Goal: Information Seeking & Learning: Check status

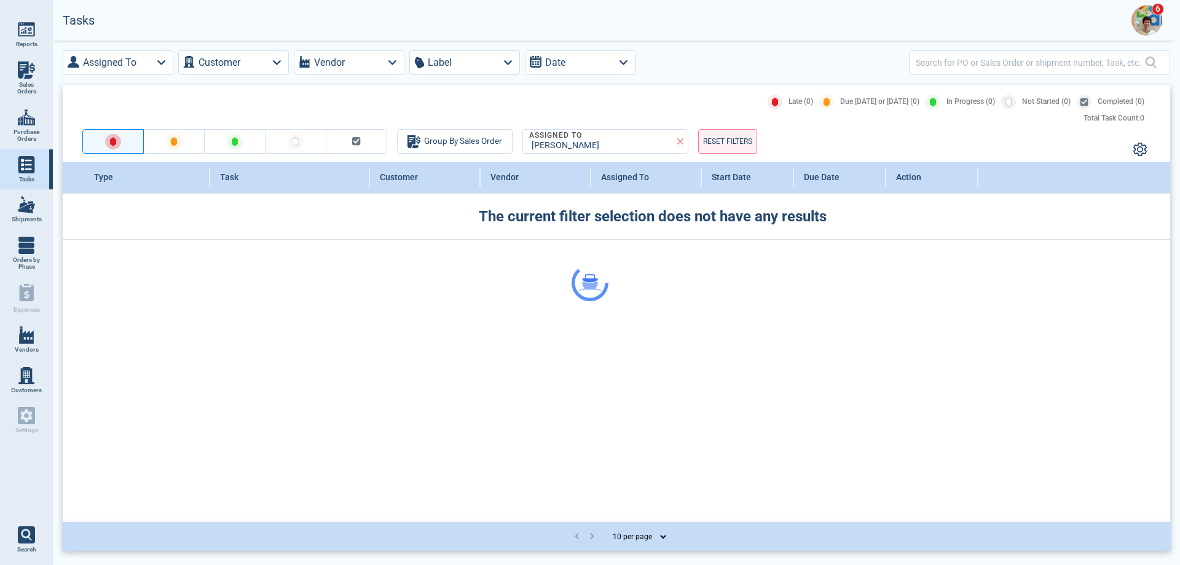
click at [1140, 23] on div at bounding box center [590, 282] width 1180 height 565
click at [1140, 23] on img at bounding box center [1146, 20] width 31 height 31
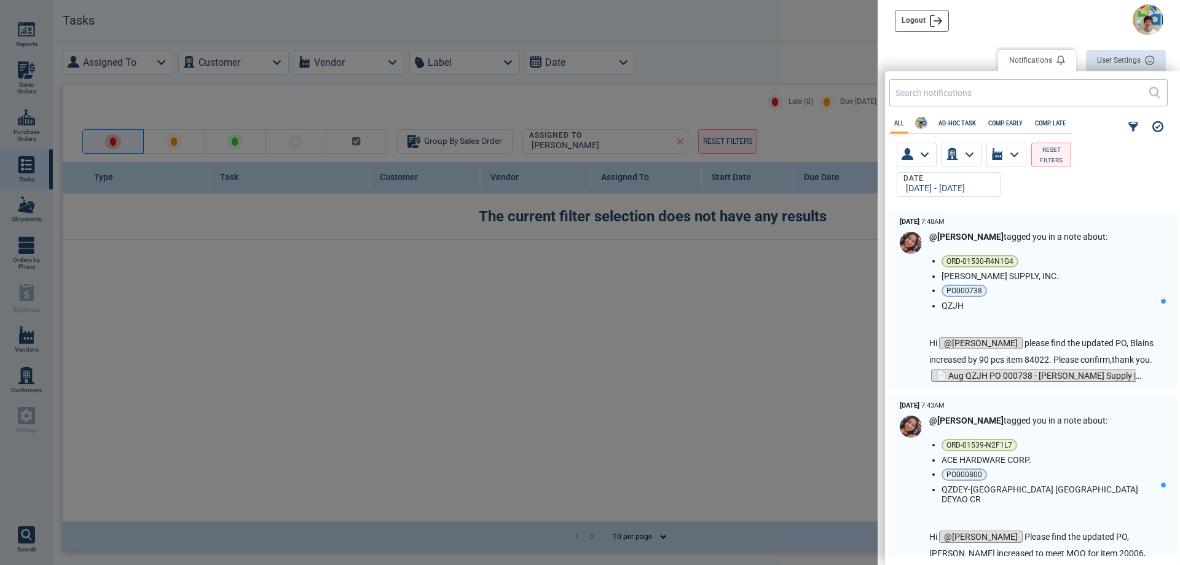
scroll to position [340, 288]
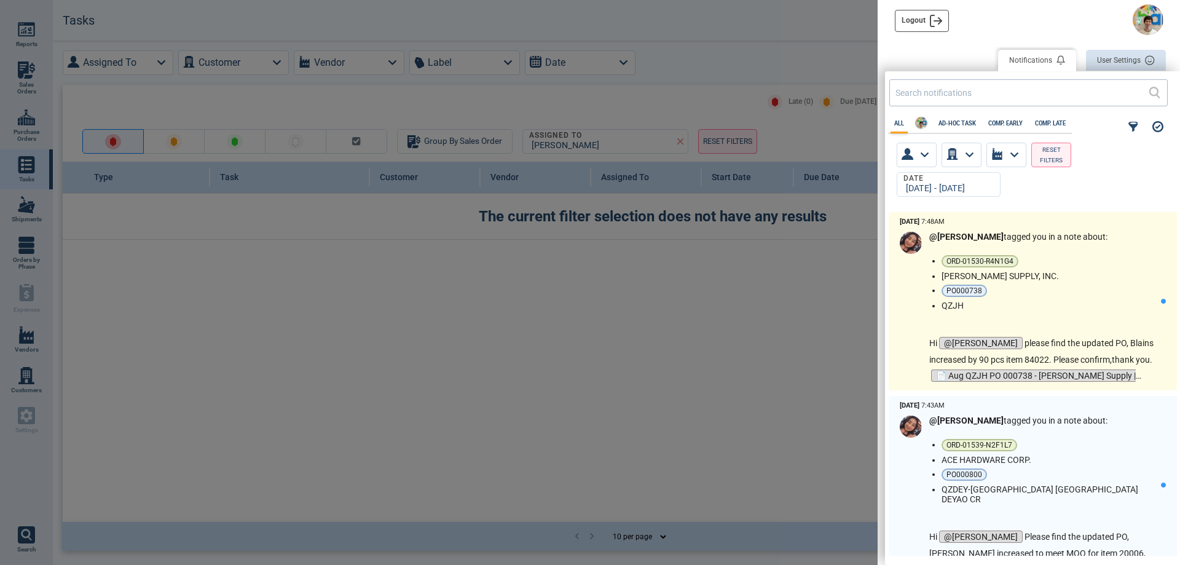
click at [1055, 368] on p "Hi @[PERSON_NAME] please find the updated PO, Blains increased by 90 pcs item 8…" at bounding box center [1045, 351] width 232 height 33
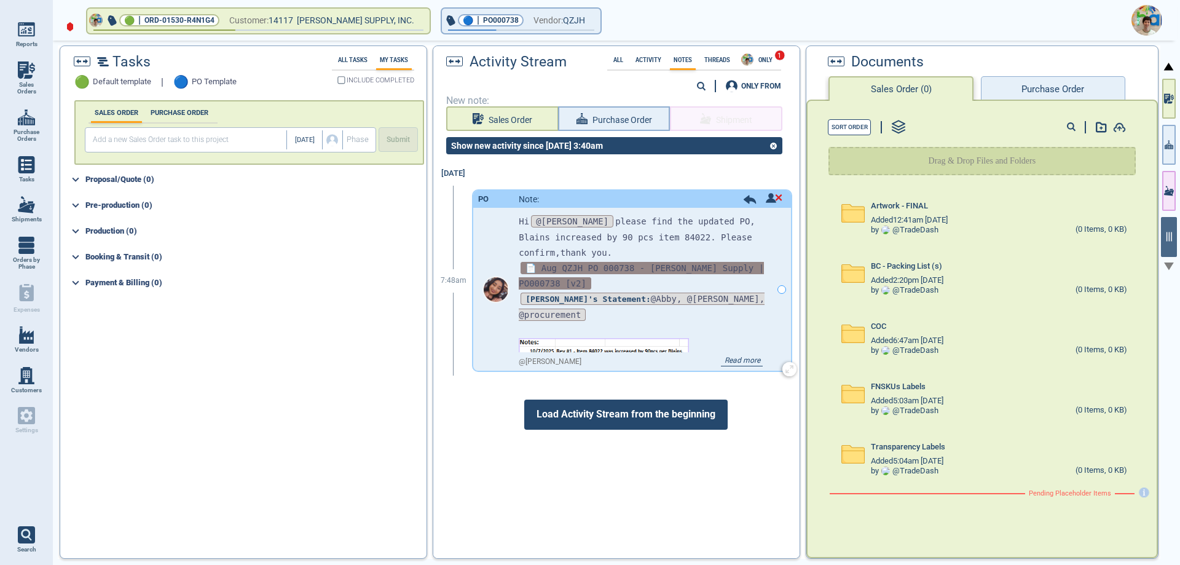
click at [670, 267] on span "📄 Aug QZJH PO 000738 - [PERSON_NAME] Supply | PO000738 [v2]" at bounding box center [641, 276] width 245 height 28
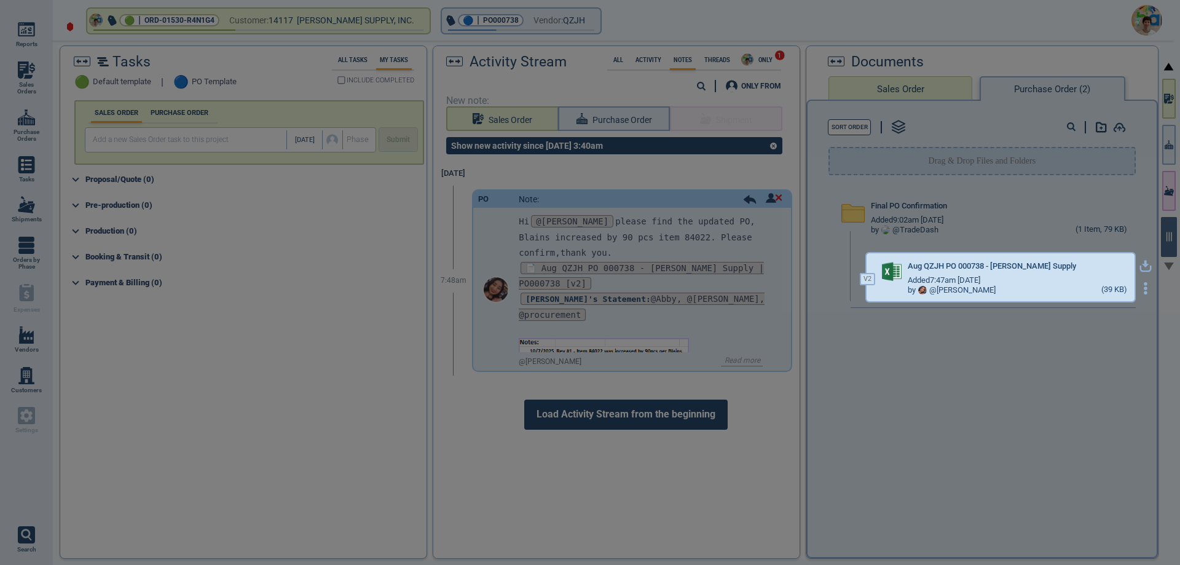
click at [1142, 265] on icon "button" at bounding box center [1145, 264] width 7 height 7
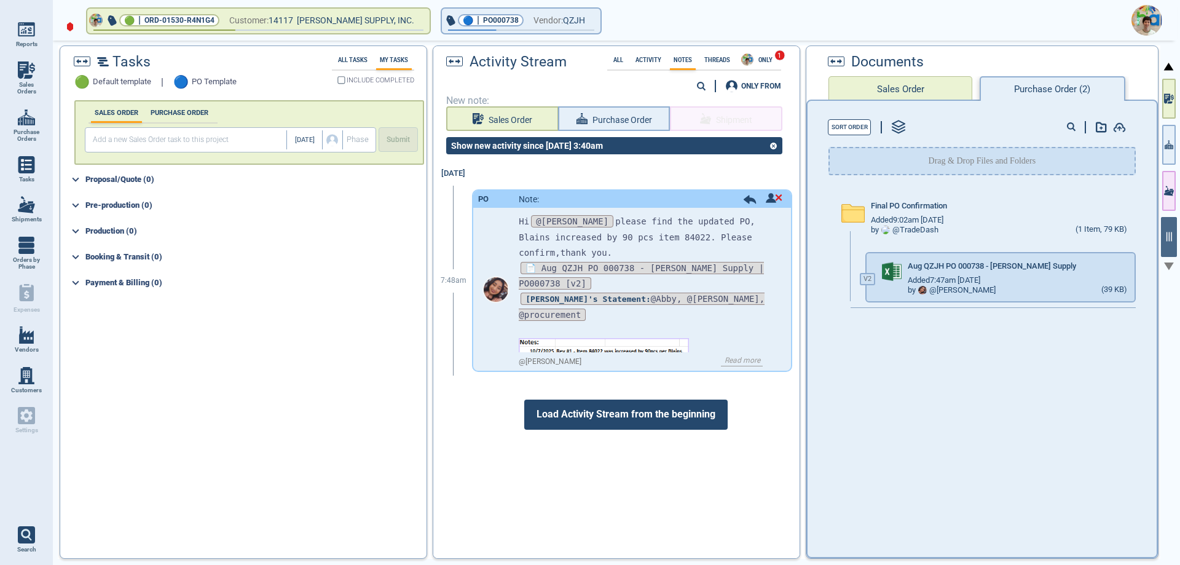
click at [1138, 17] on img at bounding box center [1146, 20] width 31 height 31
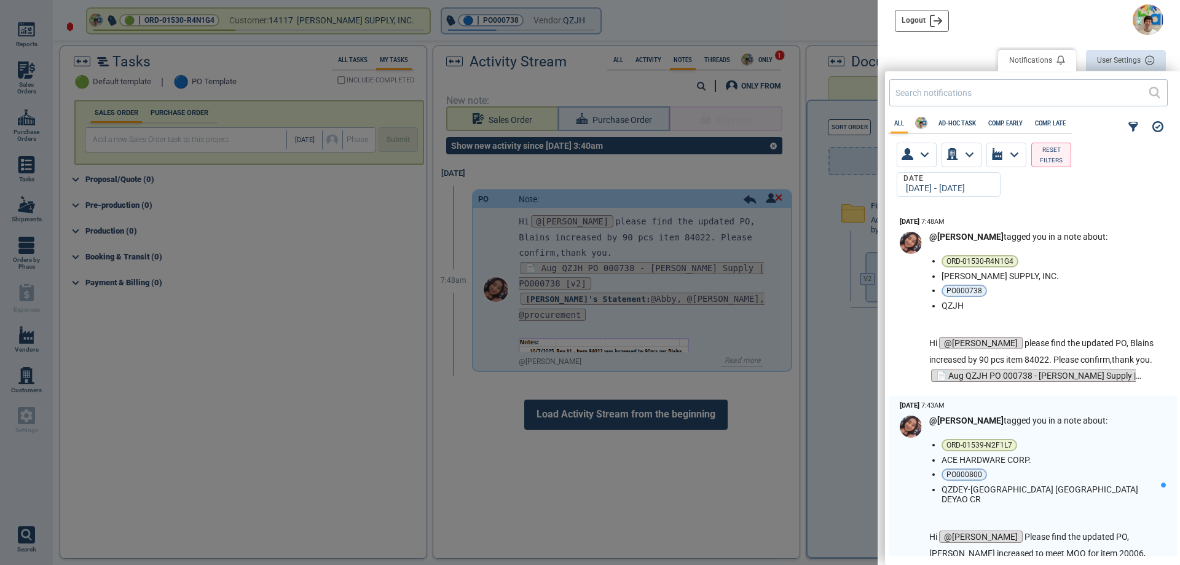
scroll to position [340, 288]
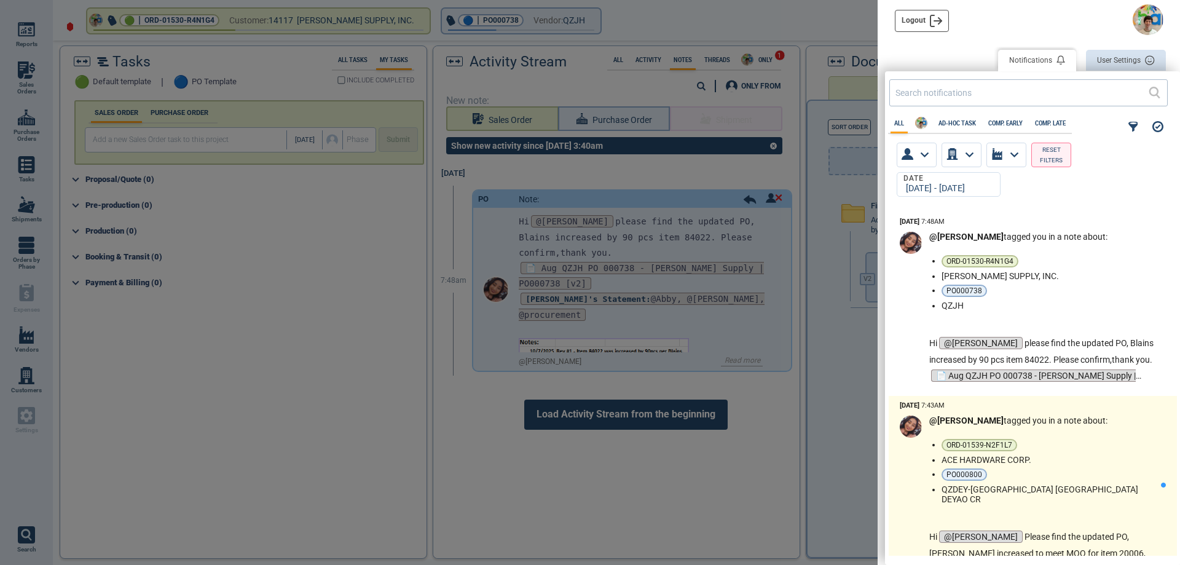
click at [1066, 473] on li "PO000800" at bounding box center [1049, 474] width 214 height 12
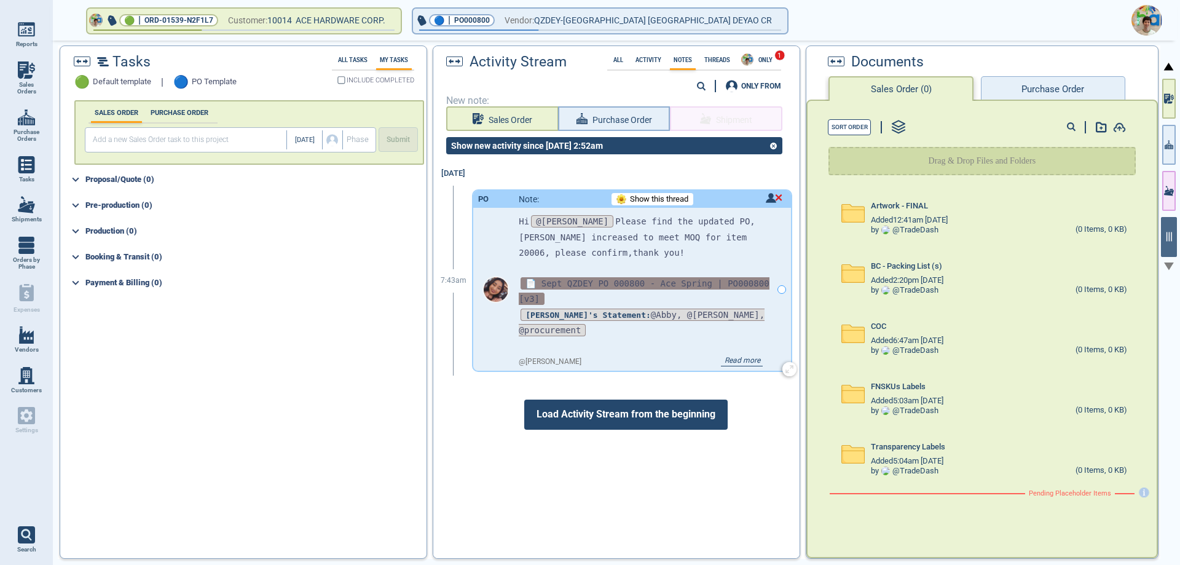
click at [688, 277] on span "📄 Sept QZDEY PO 000800 - Ace Spring | PO000800 [v3]" at bounding box center [644, 291] width 250 height 28
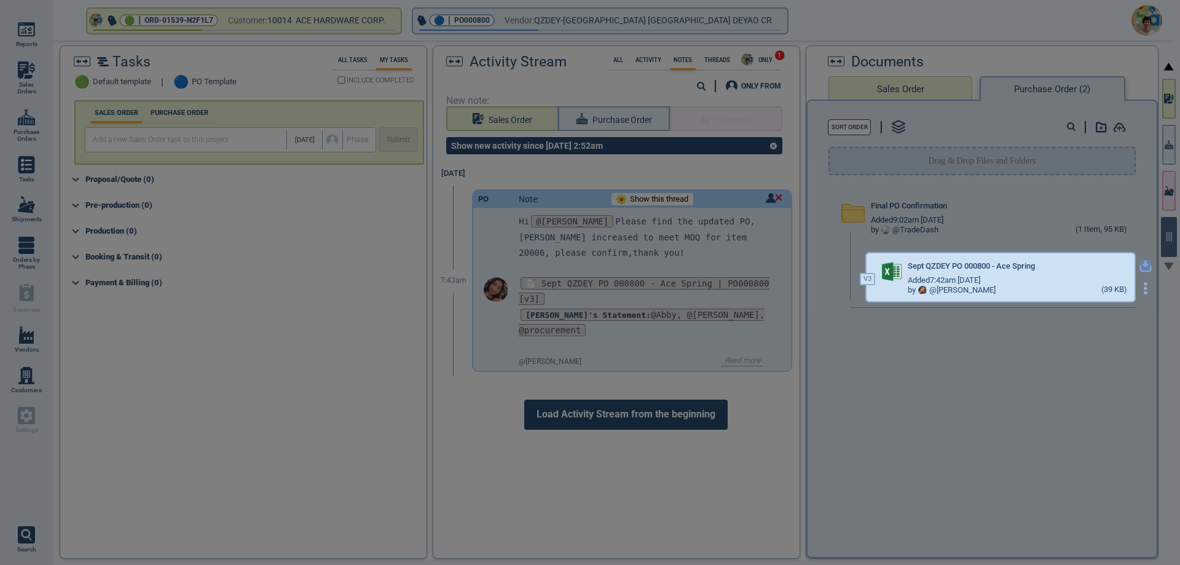
click at [1139, 266] on icon "button" at bounding box center [1145, 266] width 12 height 12
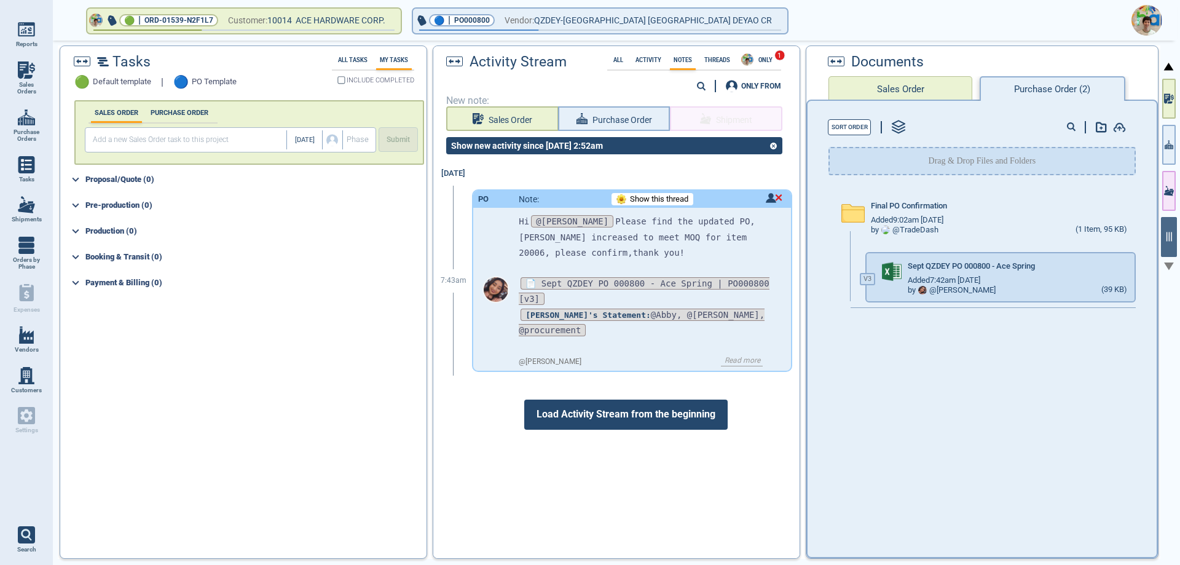
click at [1143, 26] on img at bounding box center [1146, 20] width 31 height 31
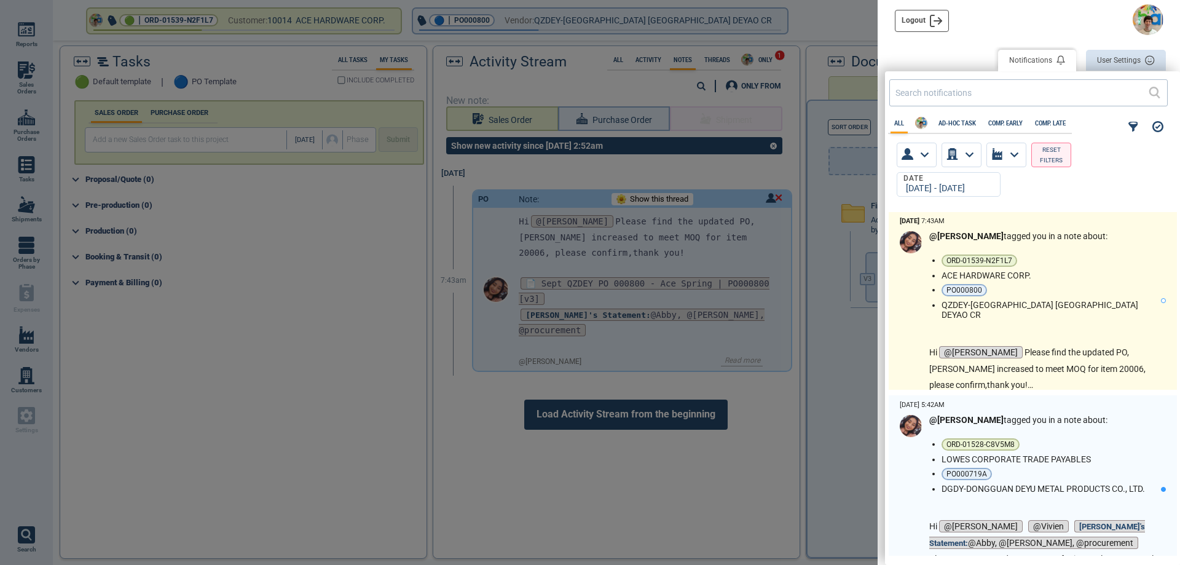
scroll to position [246, 0]
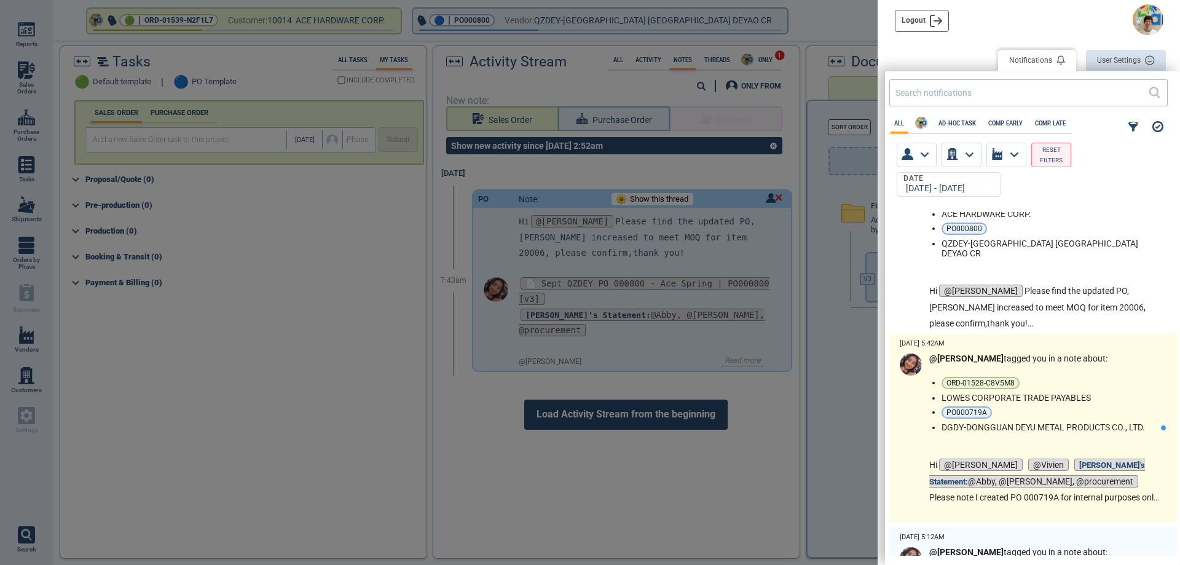
click at [1063, 431] on li "DGDY-DONGGUAN DEYU METAL PRODUCTS CO., LTD." at bounding box center [1049, 427] width 214 height 10
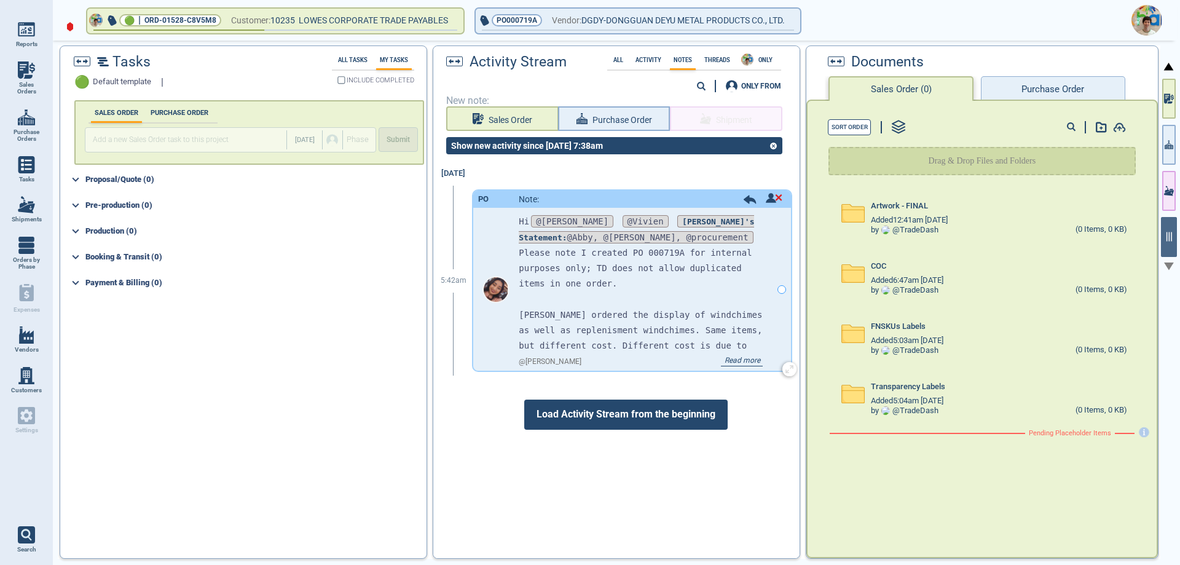
click at [728, 359] on span "Read more" at bounding box center [742, 361] width 42 height 10
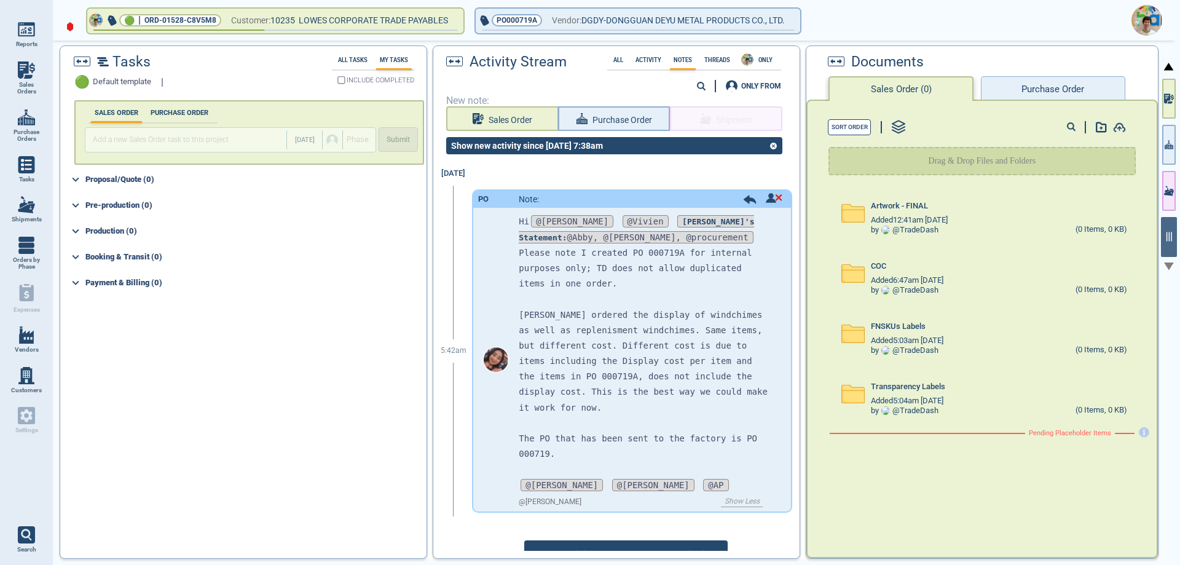
click at [1039, 87] on button "Purchase Order" at bounding box center [1053, 88] width 144 height 25
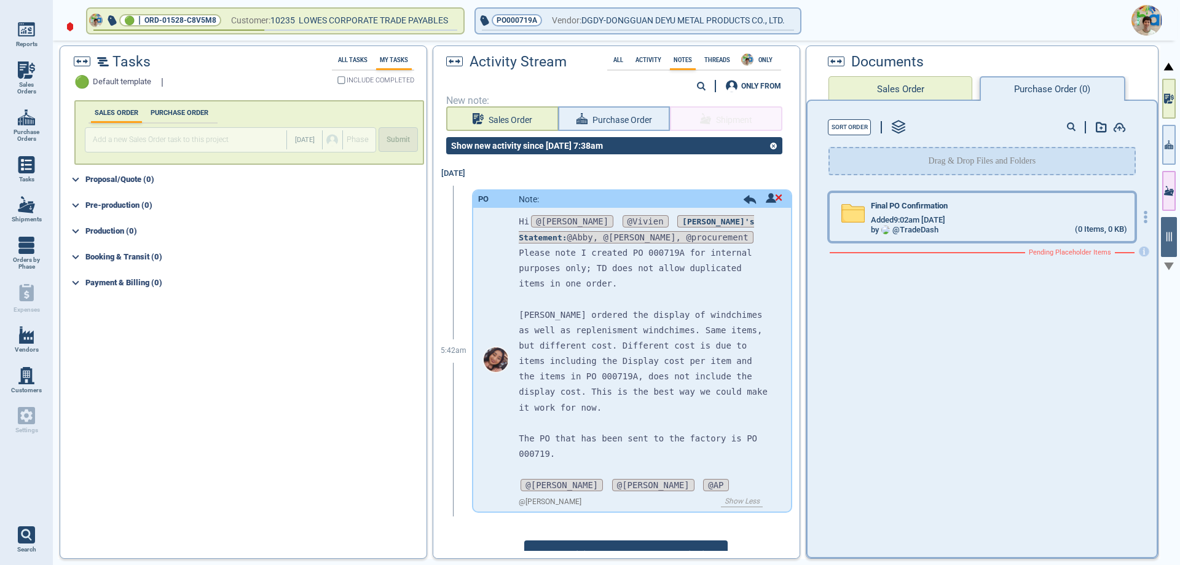
click at [957, 218] on div "Added 9:02am [DATE]" at bounding box center [999, 220] width 256 height 10
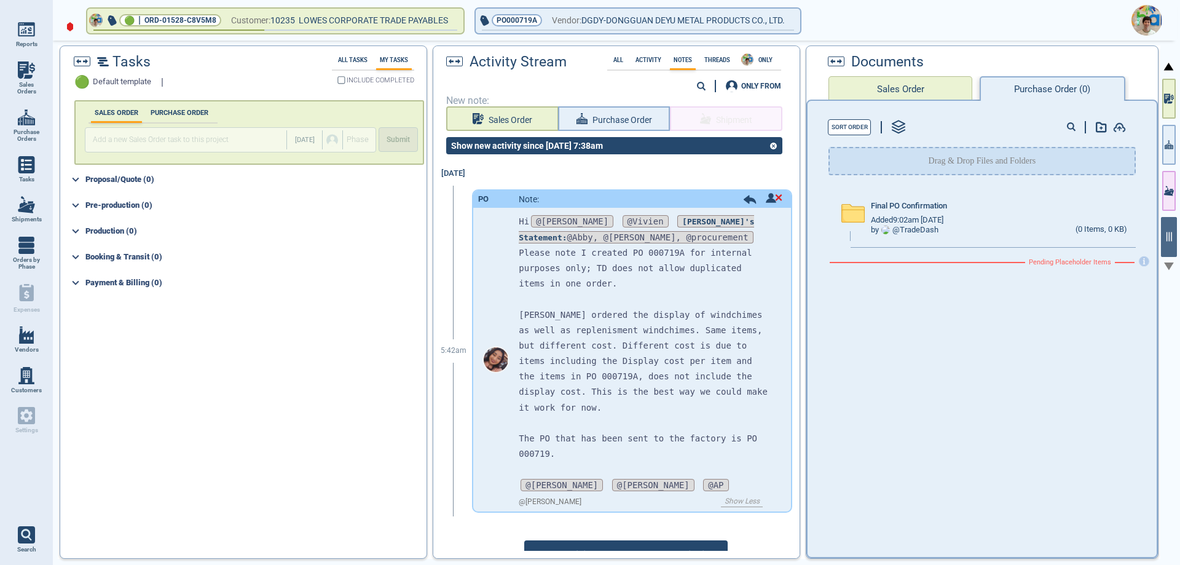
click at [1142, 10] on img at bounding box center [1146, 20] width 31 height 31
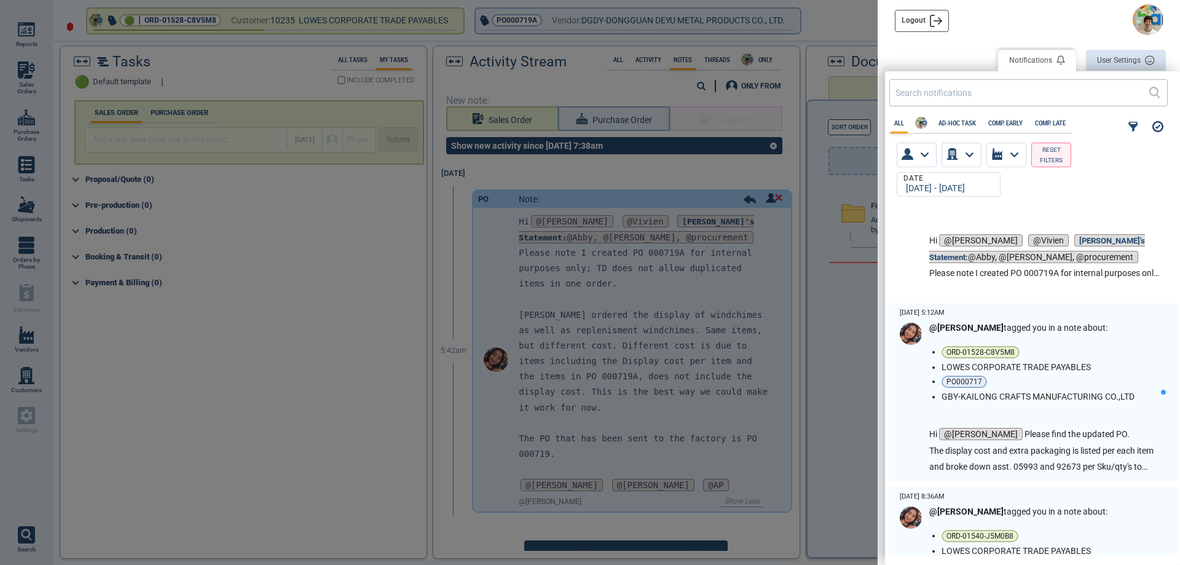
scroll to position [492, 0]
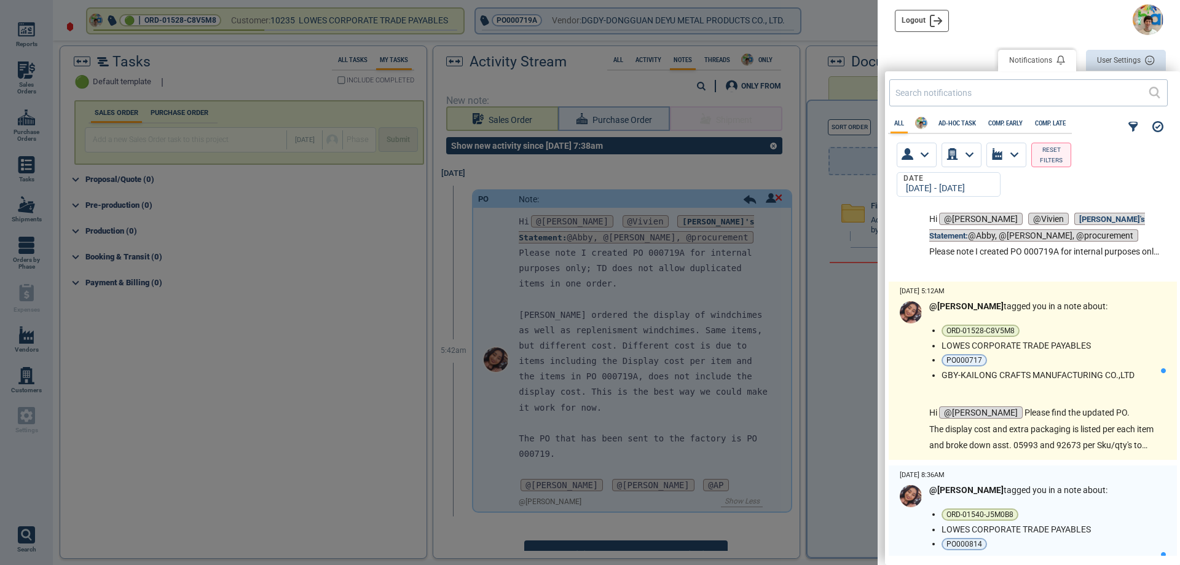
click at [1048, 421] on p "The display cost and extra packaging is listed per each item and broke down ass…" at bounding box center [1045, 437] width 232 height 33
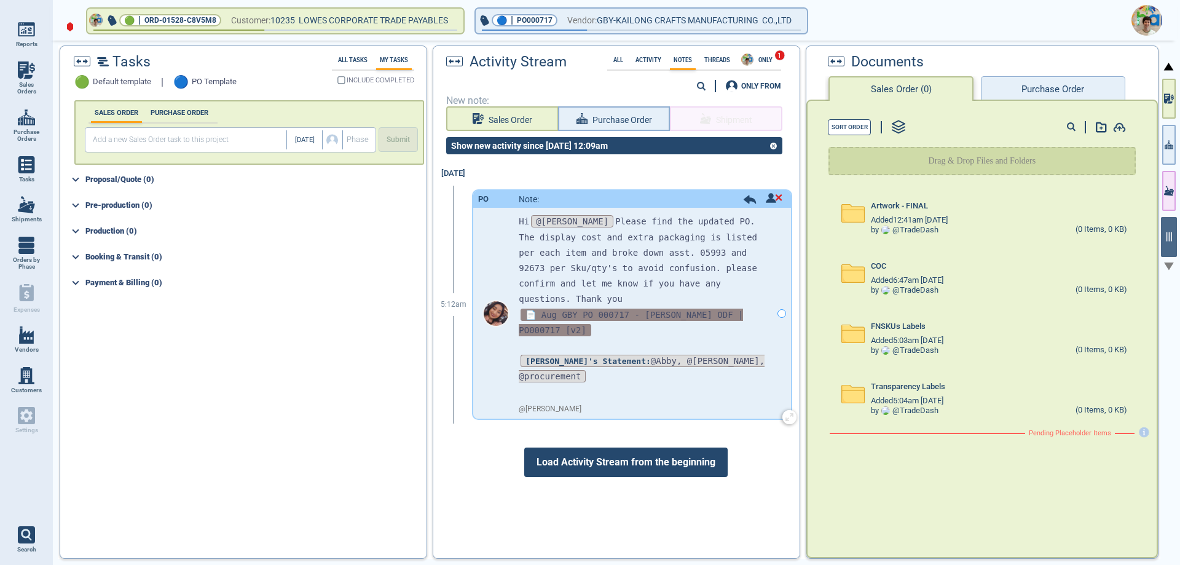
click at [651, 309] on span "📄 Aug GBY PO 000717 - [PERSON_NAME] ODF | PO000717 [v2]" at bounding box center [631, 323] width 224 height 28
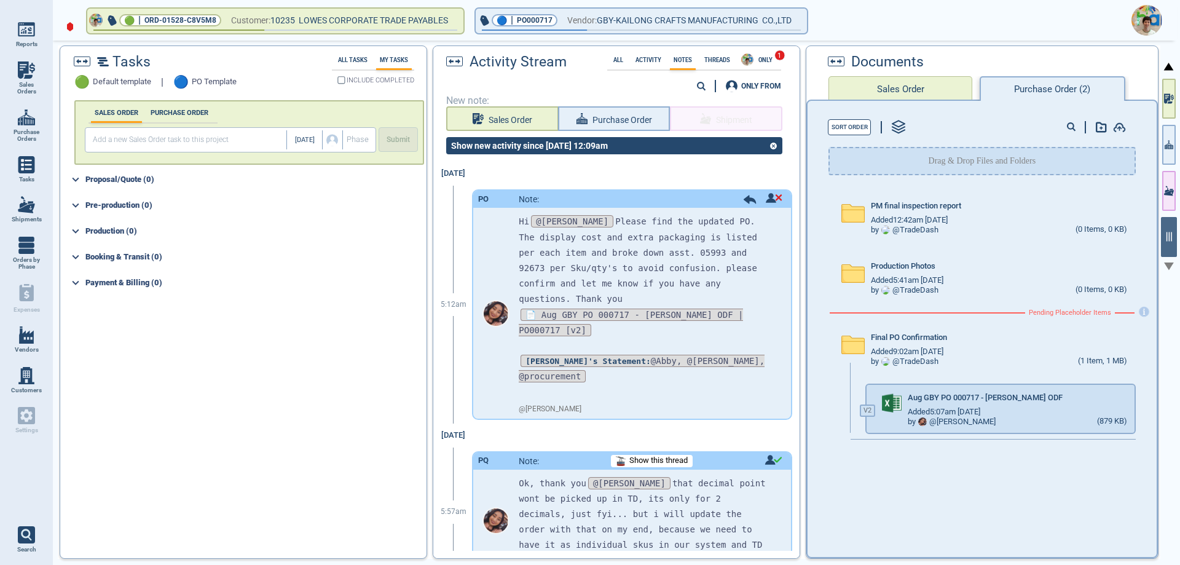
scroll to position [1, 0]
click at [1142, 396] on icon "button" at bounding box center [1145, 394] width 7 height 7
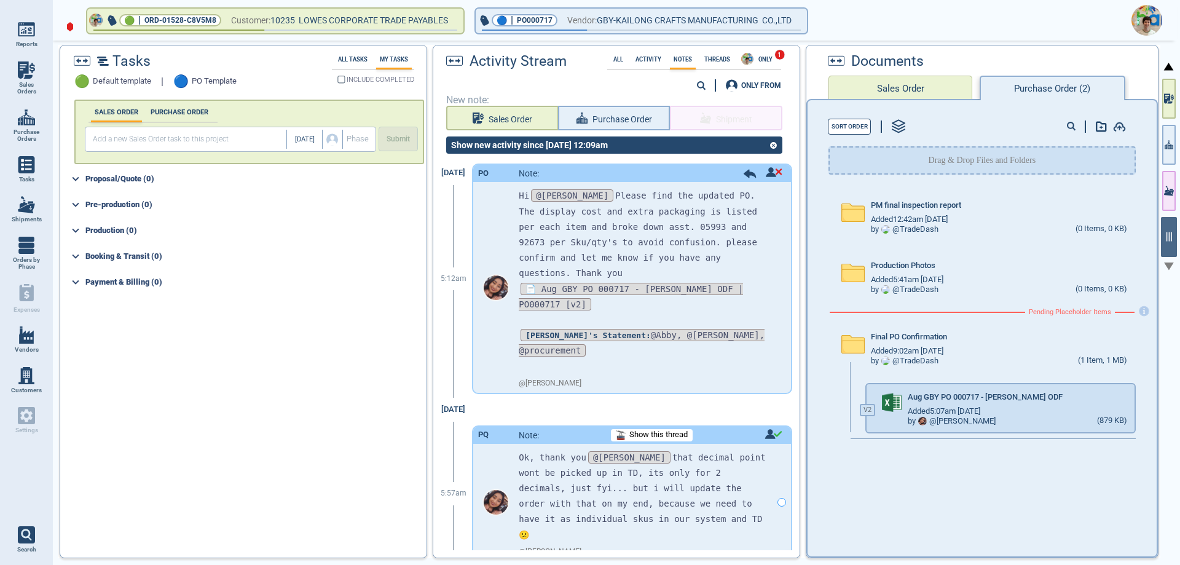
scroll to position [39, 0]
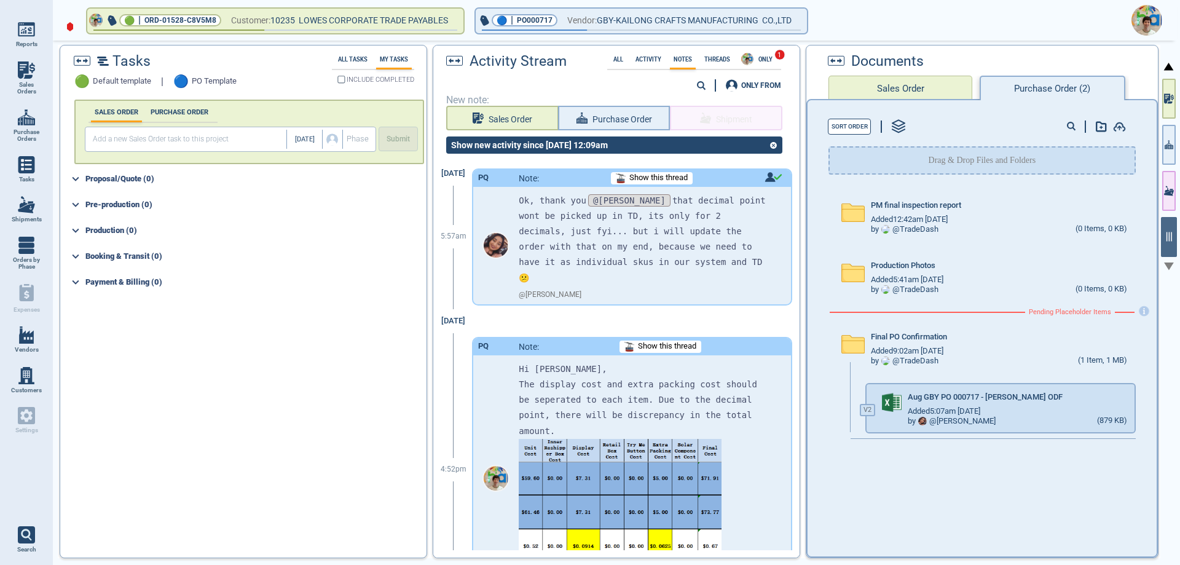
scroll to position [285, 0]
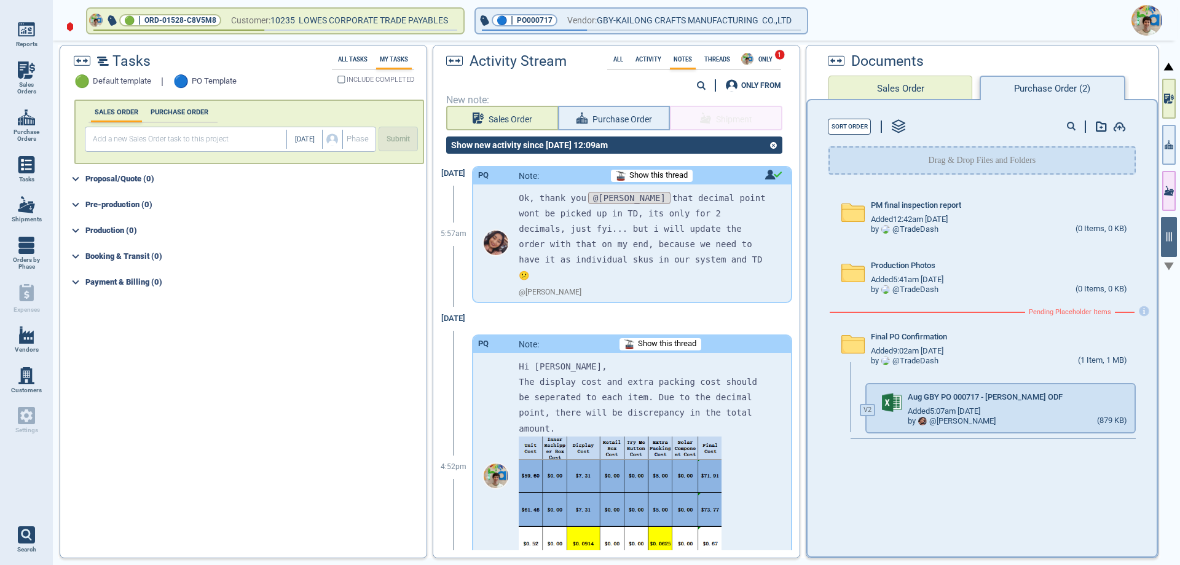
click at [1137, 27] on img at bounding box center [1146, 20] width 31 height 31
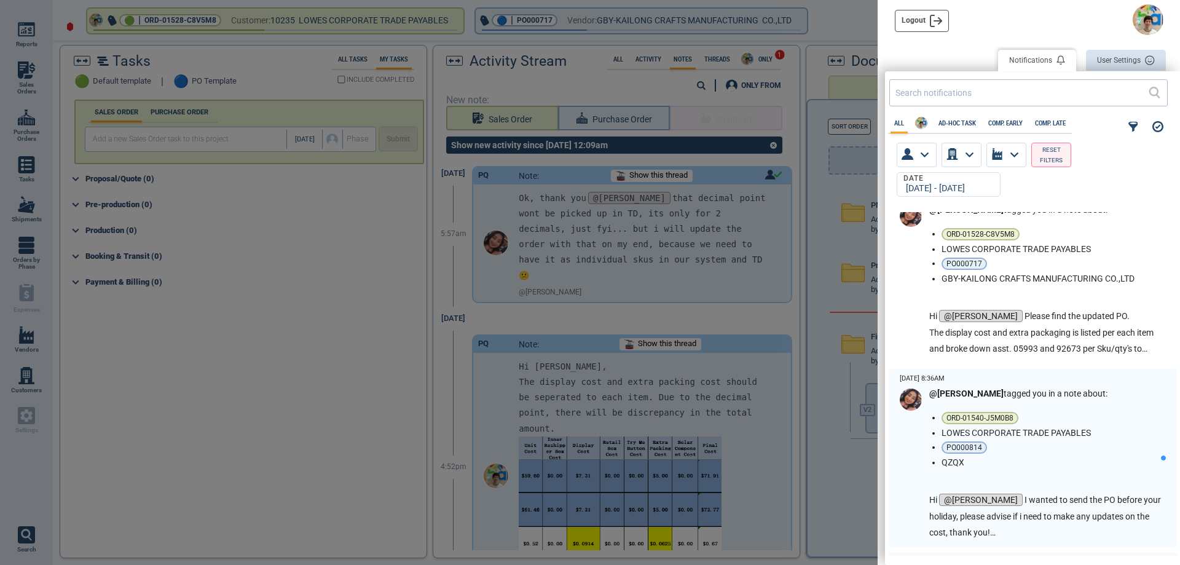
scroll to position [615, 0]
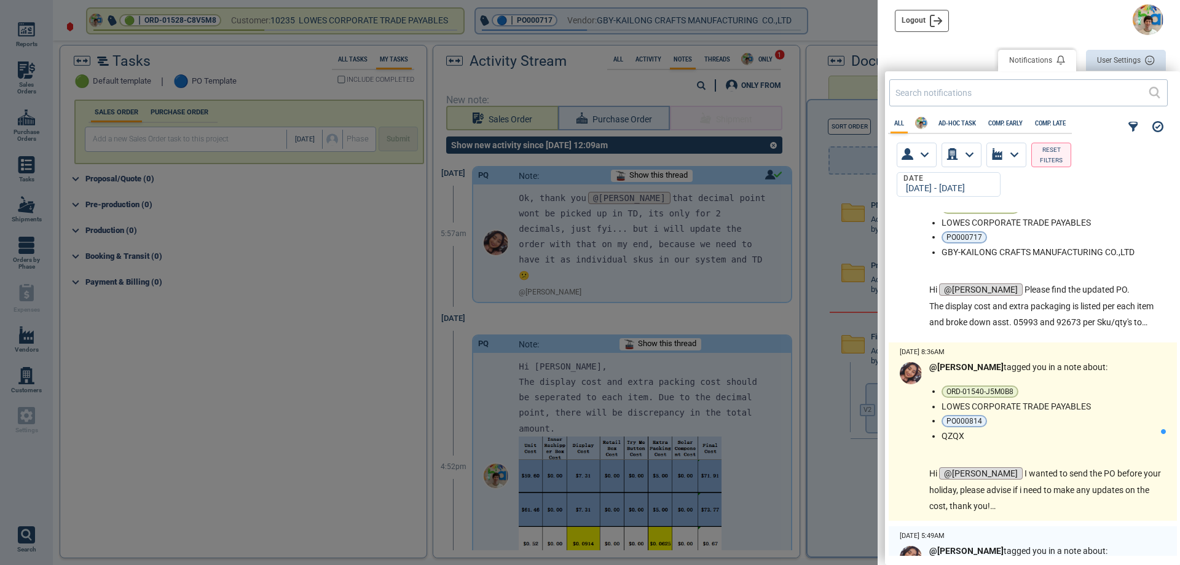
click at [1067, 412] on ul "ORD-01540-J5M0B8 LOWES CORPORATE TRADE PAYABLES PO000814 QZQX" at bounding box center [1051, 412] width 219 height 55
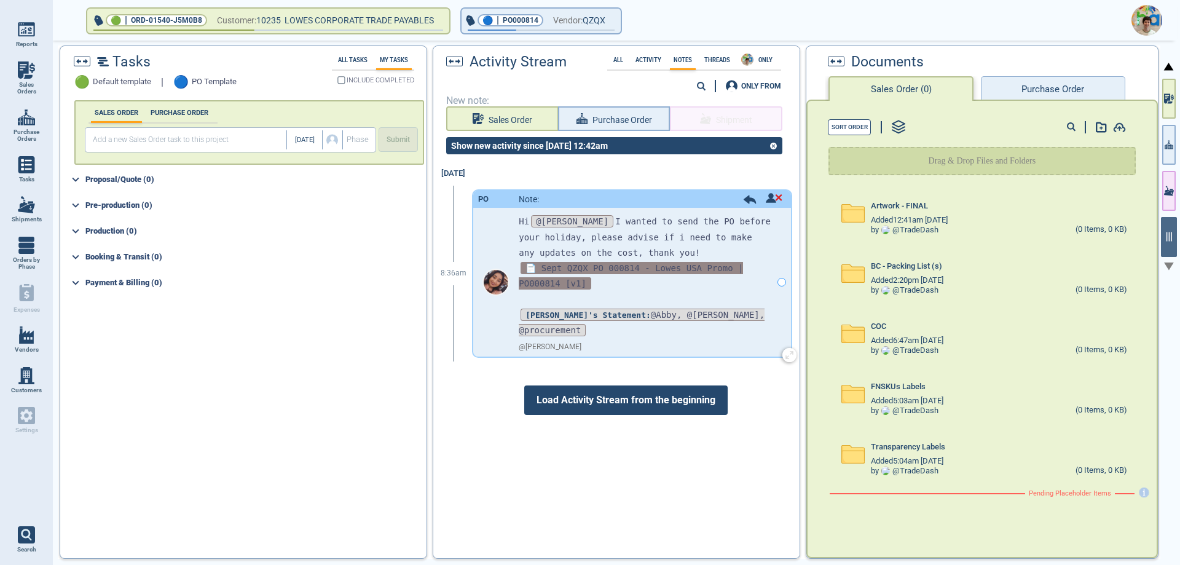
click at [634, 267] on span "📄 Sept QZQX PO 000814 - Lowes USA Promo | PO000814 [v1]" at bounding box center [631, 276] width 224 height 28
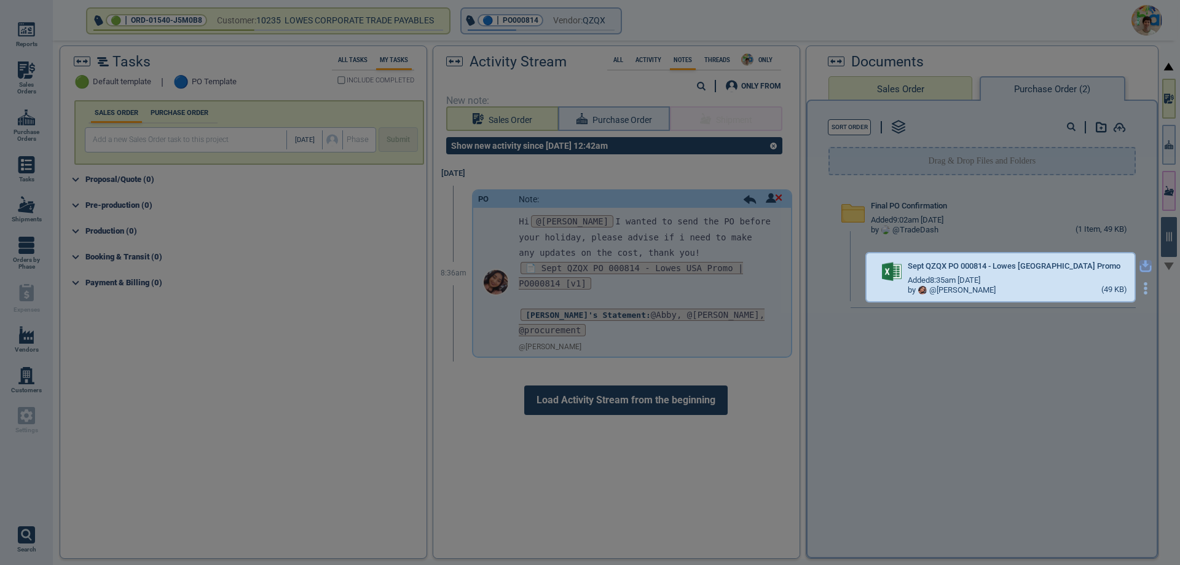
click at [1139, 263] on icon "button" at bounding box center [1145, 266] width 12 height 12
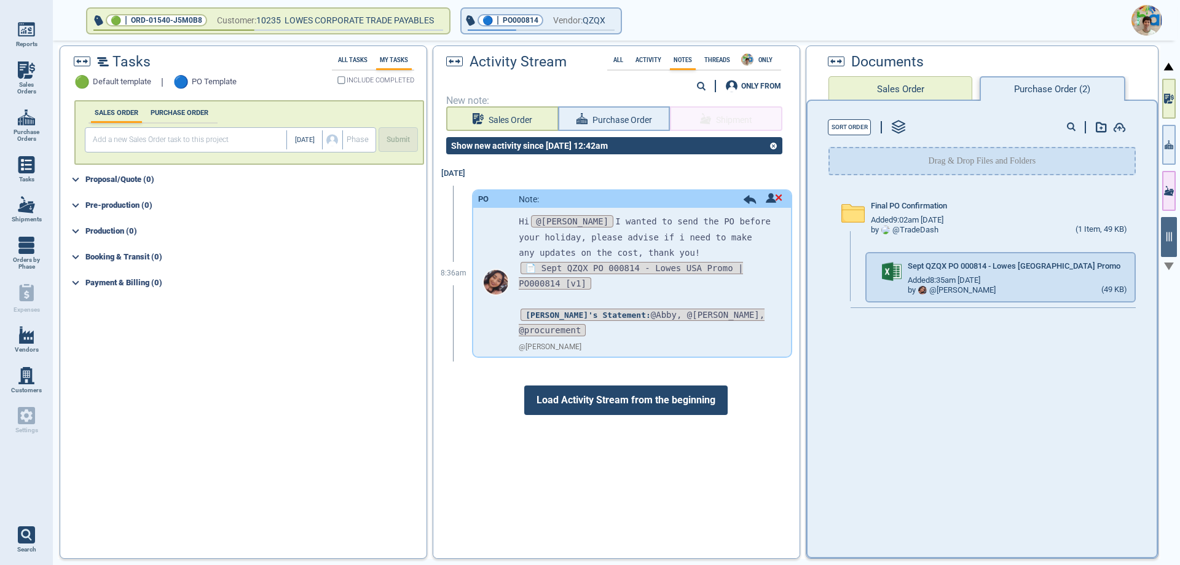
click at [1157, 19] on img at bounding box center [1146, 20] width 31 height 31
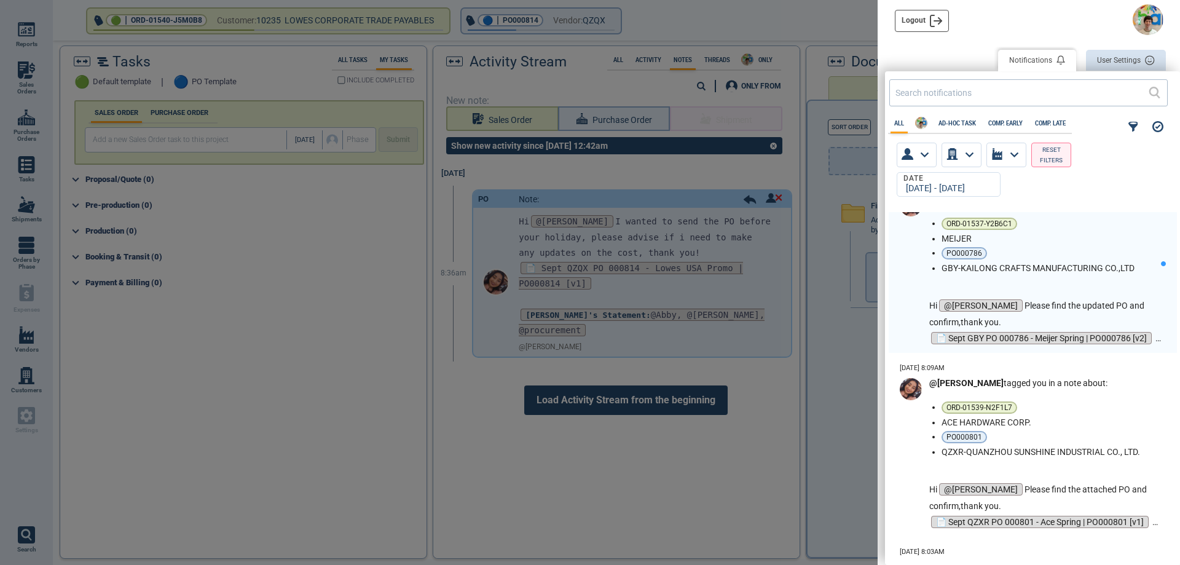
scroll to position [983, 0]
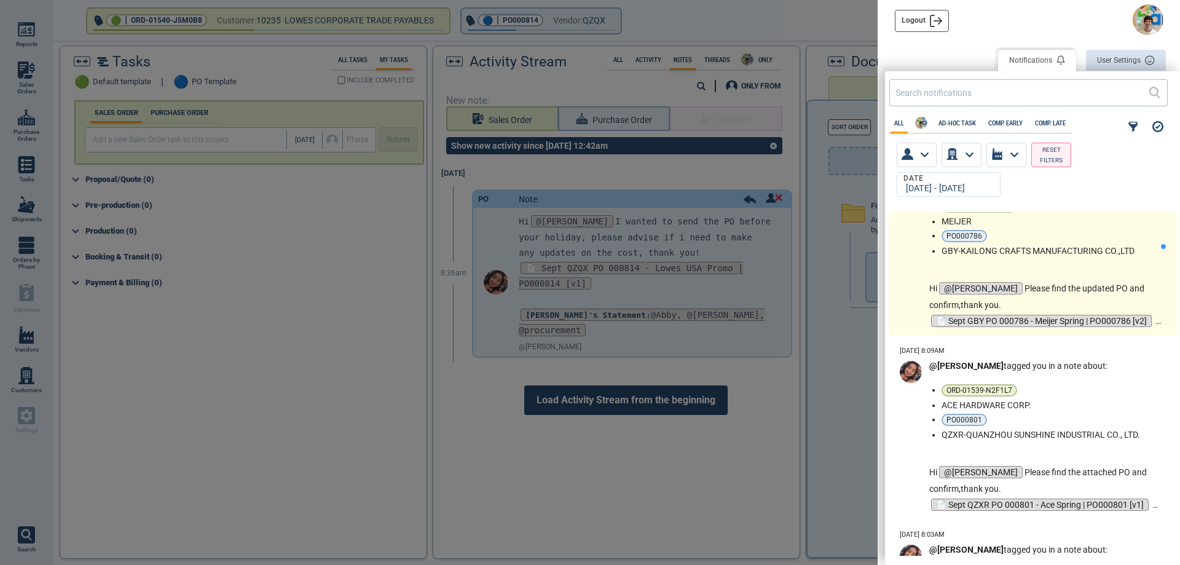
click at [1079, 273] on div "@[PERSON_NAME] tagged you in a note about: ORD-01537-Y2B6C1 MEIJER PO000786 GBY…" at bounding box center [1045, 253] width 232 height 152
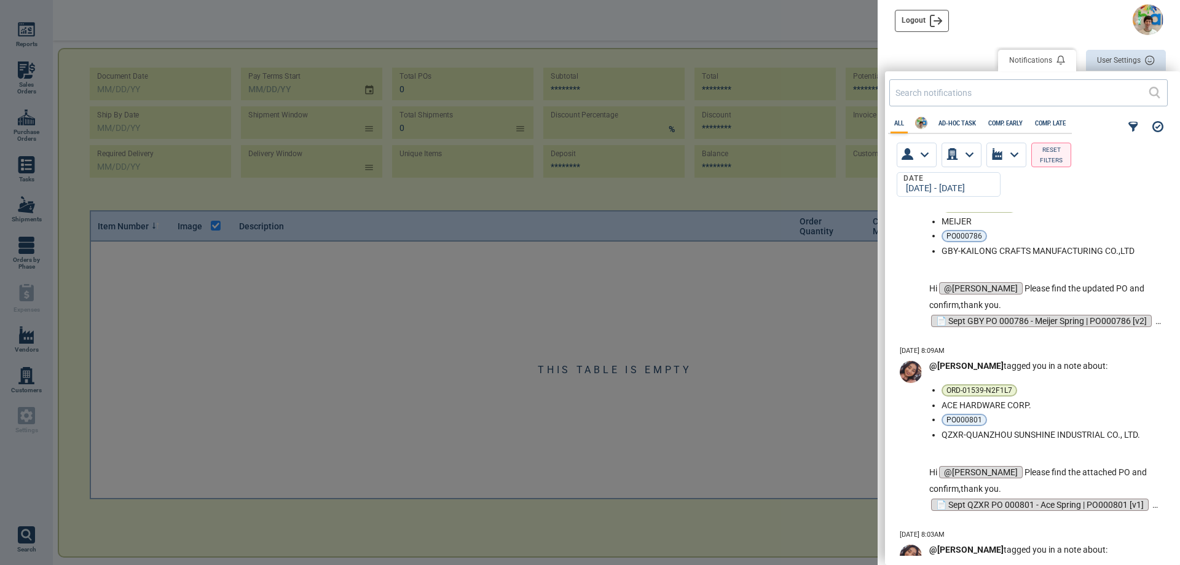
scroll to position [893, 0]
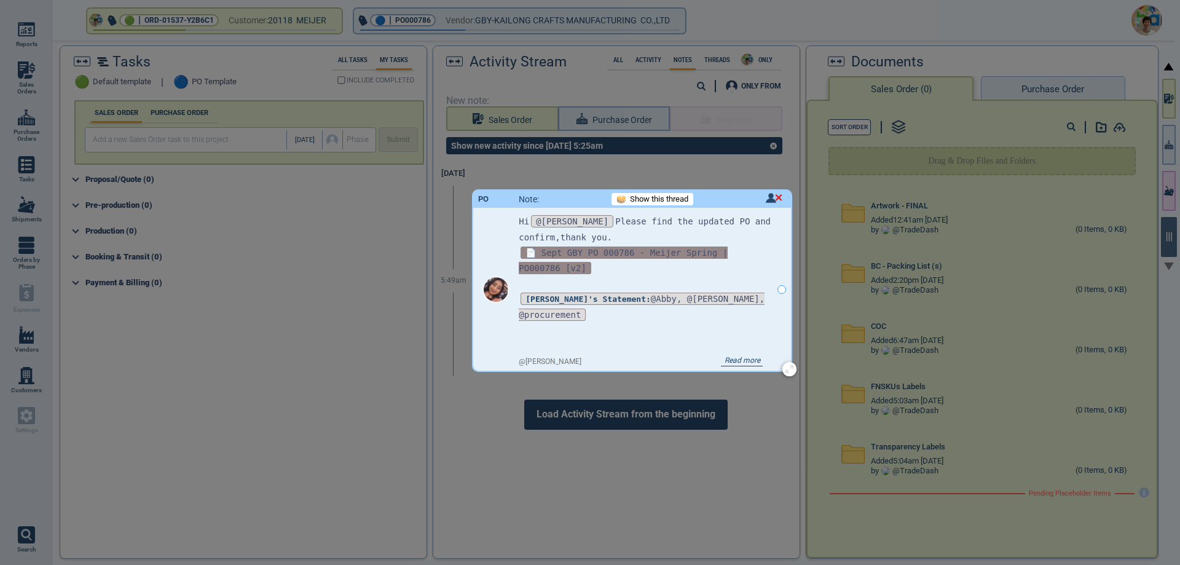
click at [657, 253] on span "📄 Sept GBY PO 000786 - Meijer Spring | PO000786 [v2]" at bounding box center [623, 260] width 209 height 28
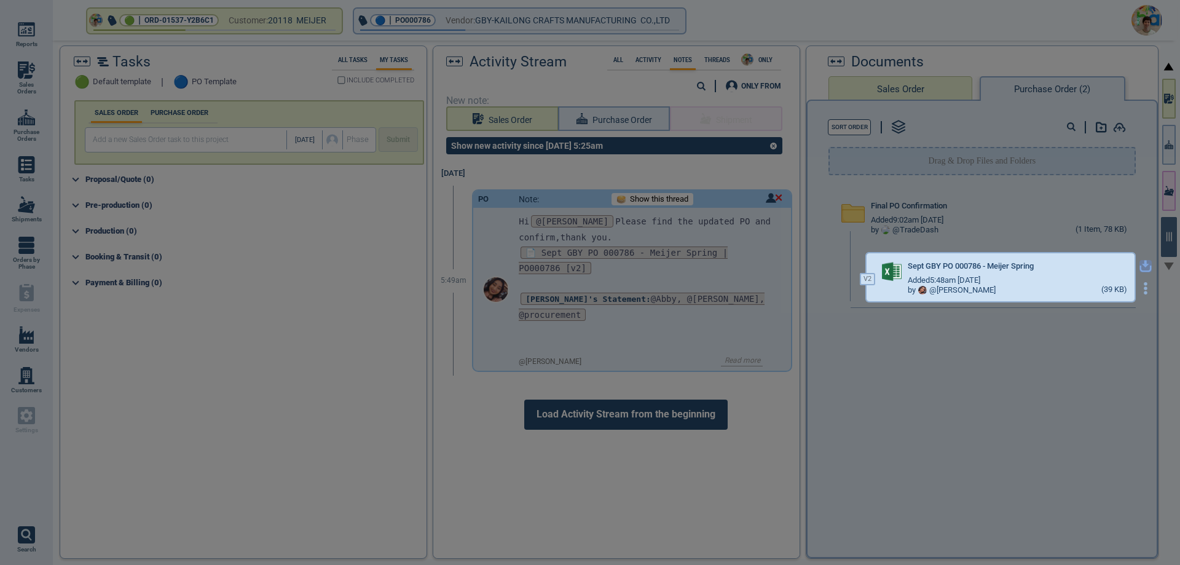
click at [1139, 269] on icon "button" at bounding box center [1145, 266] width 12 height 12
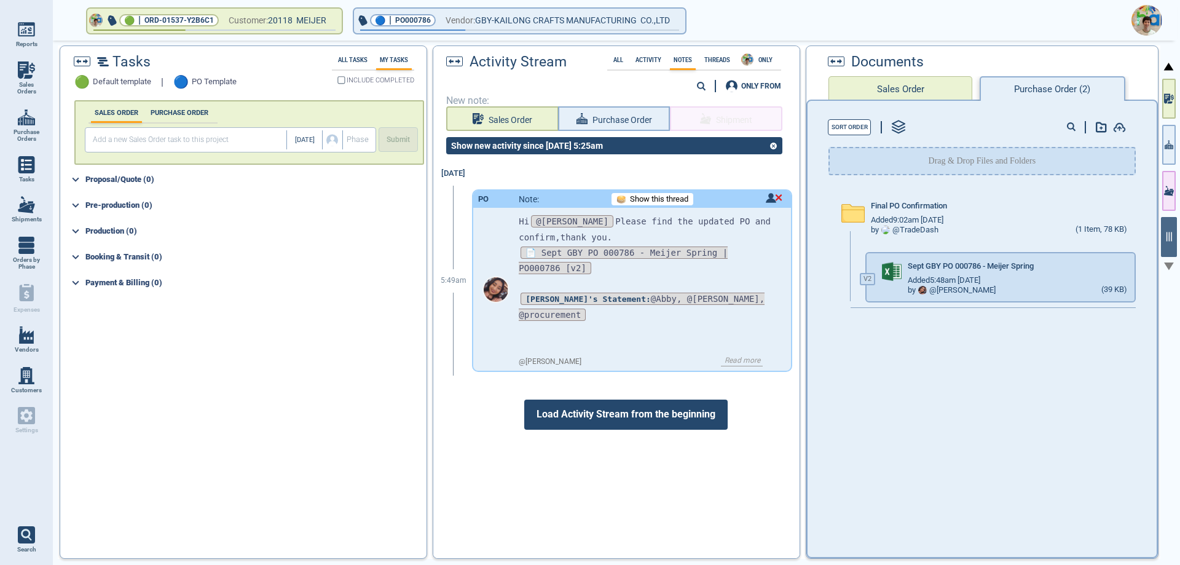
click at [621, 408] on span "Load Activity Stream from the beginning" at bounding box center [625, 413] width 203 height 29
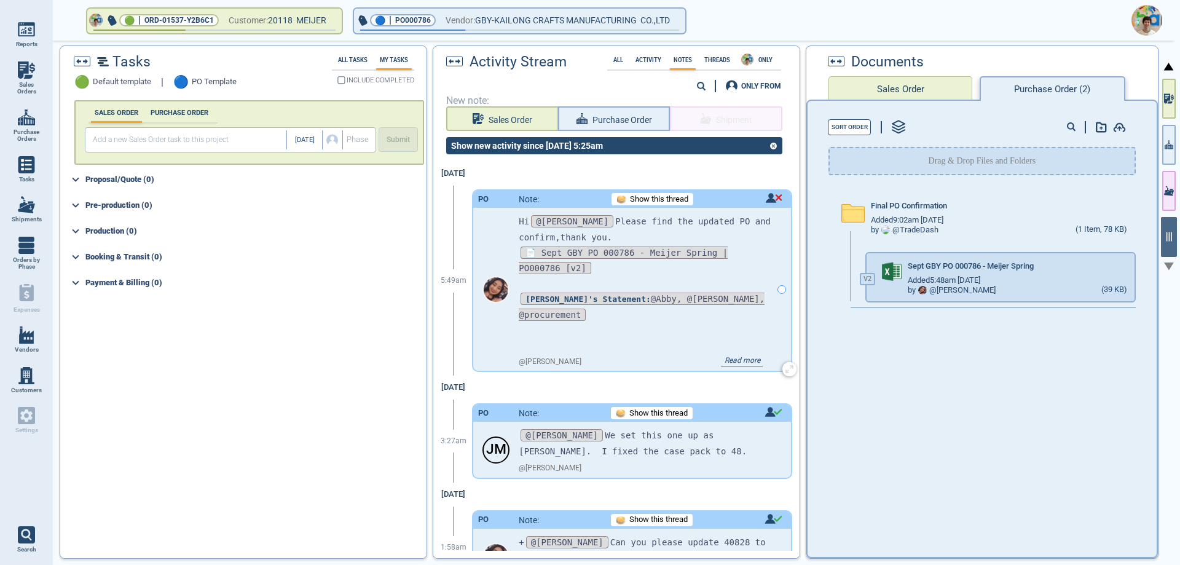
click at [655, 353] on img at bounding box center [638, 360] width 238 height 14
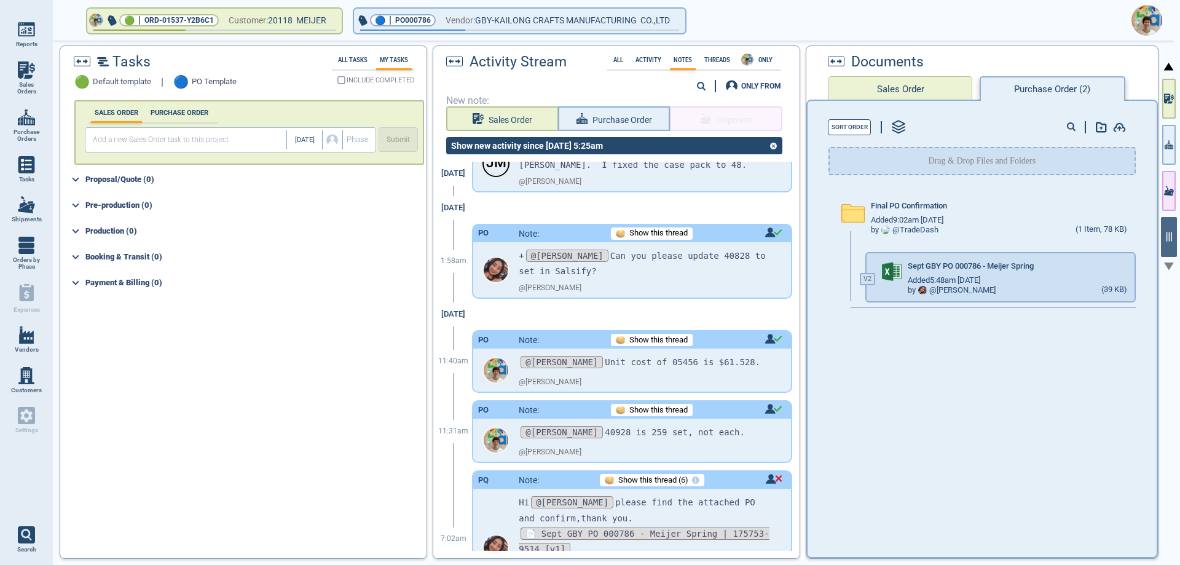
scroll to position [307, 0]
